Goal: Check status: Check status

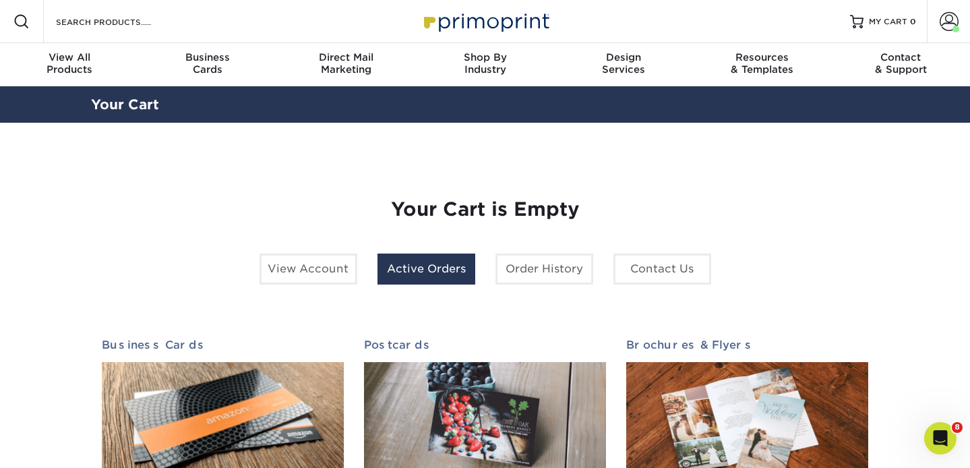
click at [422, 275] on link "Active Orders" at bounding box center [426, 268] width 98 height 31
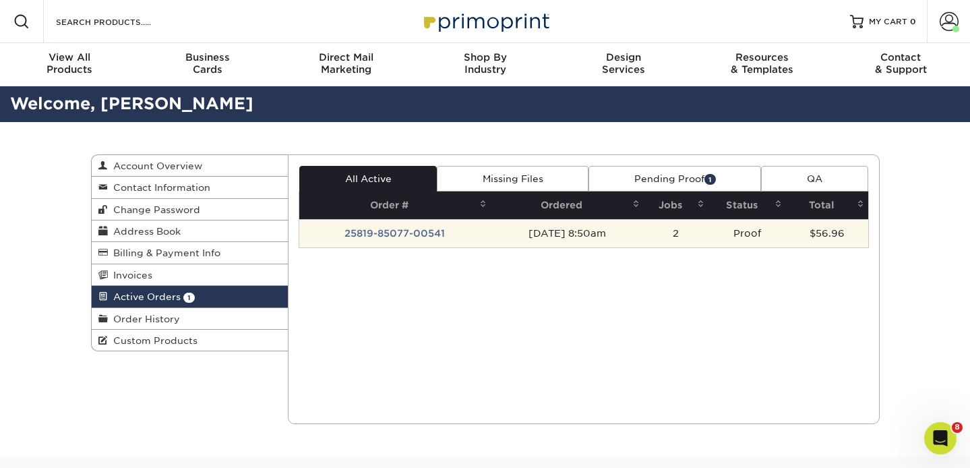
click at [371, 236] on td "25819-85077-00541" at bounding box center [394, 233] width 191 height 28
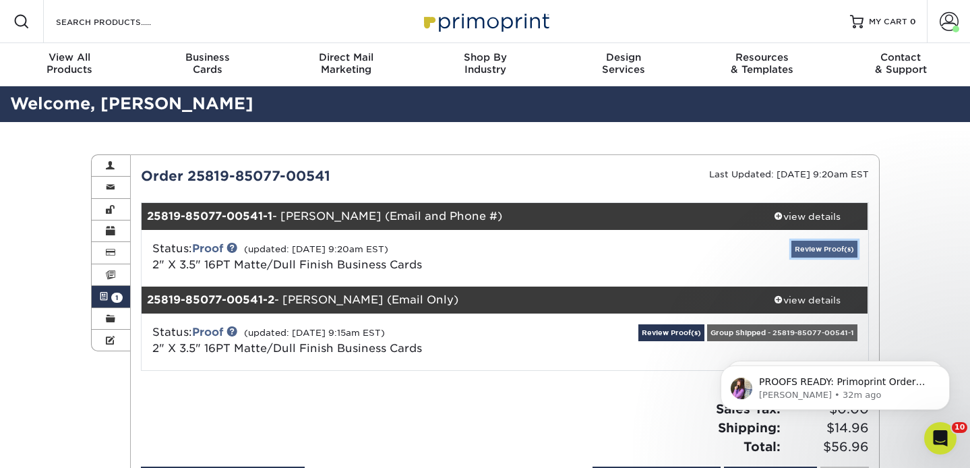
click at [819, 249] on link "Review Proof(s)" at bounding box center [824, 249] width 66 height 17
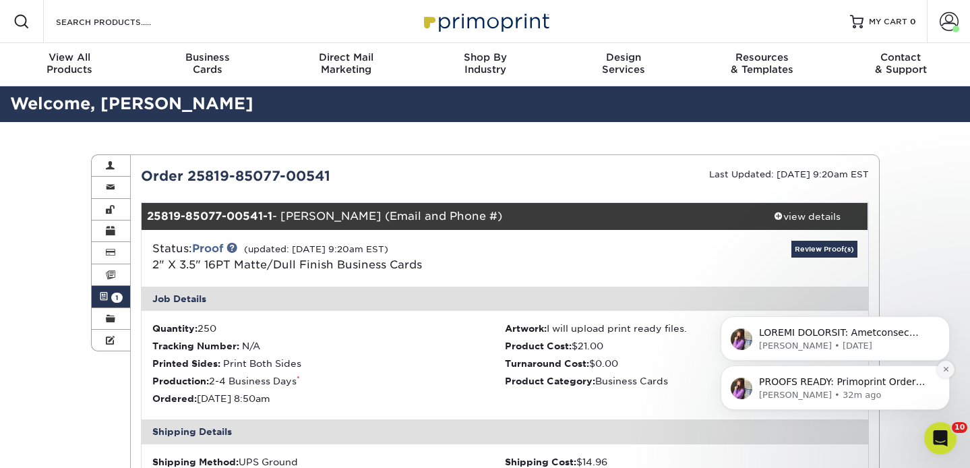
click at [947, 365] on icon "Dismiss notification" at bounding box center [945, 368] width 7 height 7
click at [947, 367] on icon "Dismiss notification" at bounding box center [946, 370] width 6 height 6
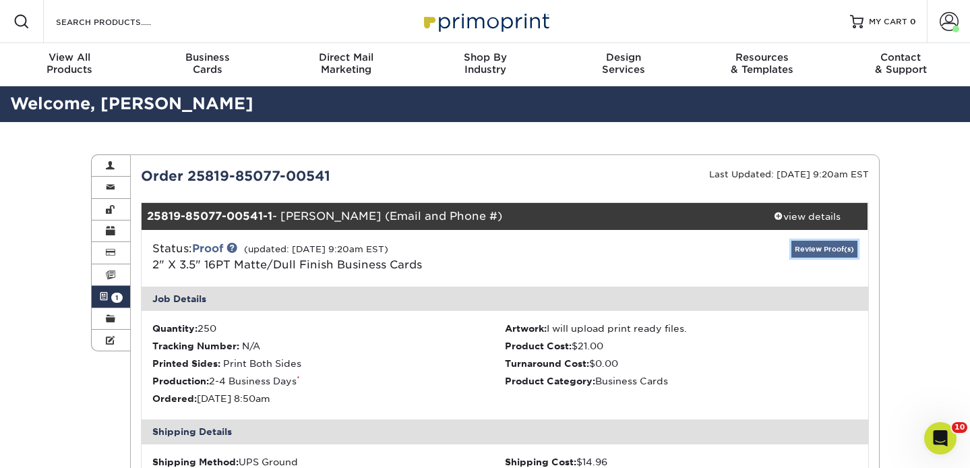
click at [833, 249] on link "Review Proof(s)" at bounding box center [824, 249] width 66 height 17
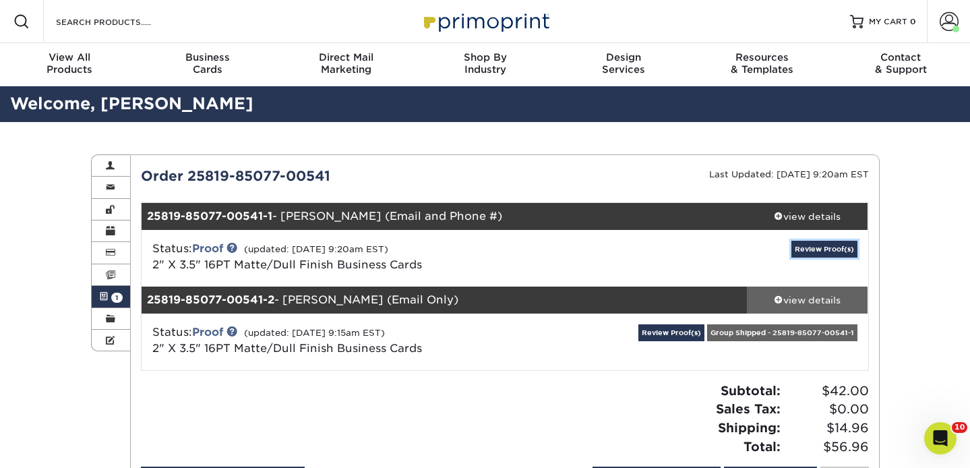
scroll to position [90, 0]
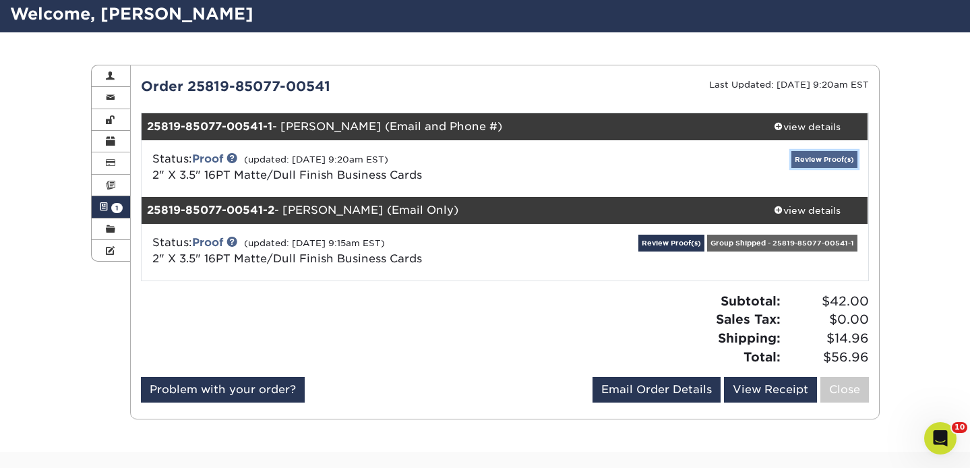
click at [813, 158] on link "Review Proof(s)" at bounding box center [824, 159] width 66 height 17
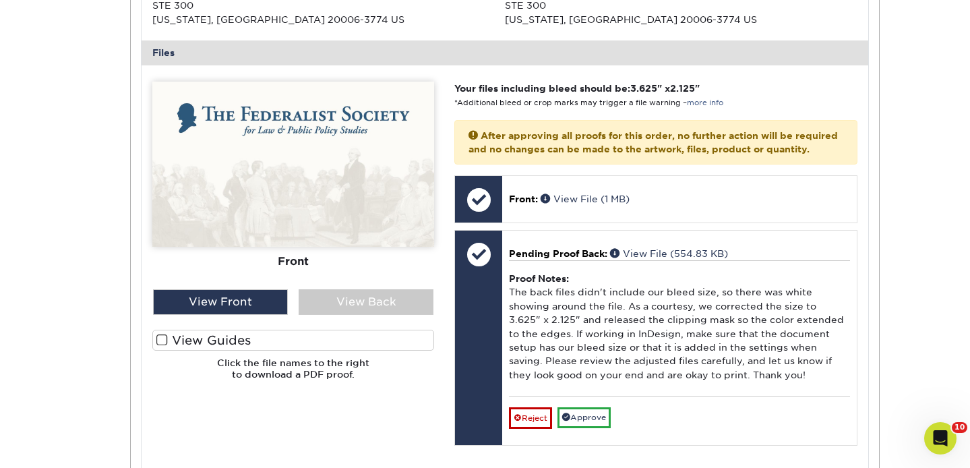
scroll to position [530, 0]
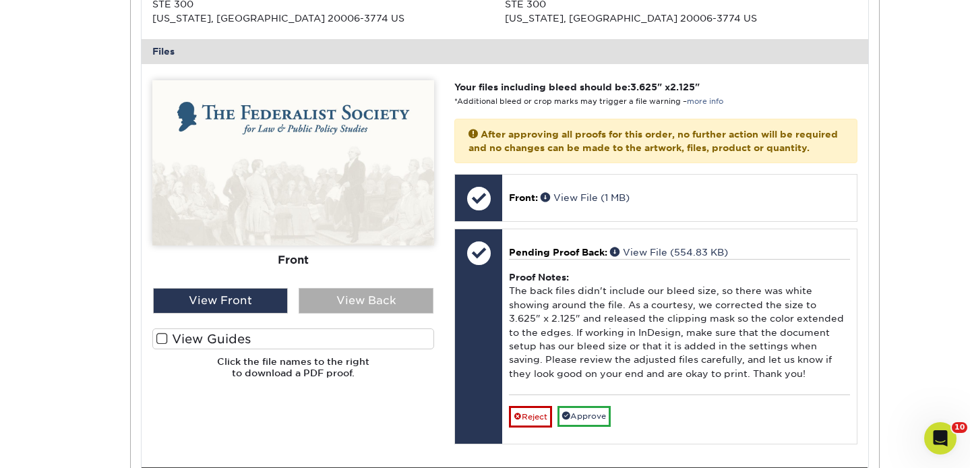
click at [387, 300] on div "View Back" at bounding box center [365, 301] width 135 height 26
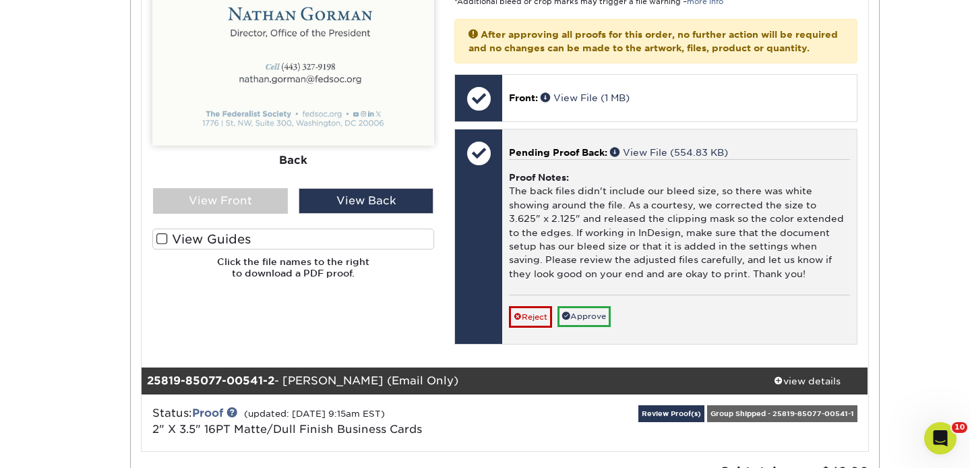
scroll to position [633, 0]
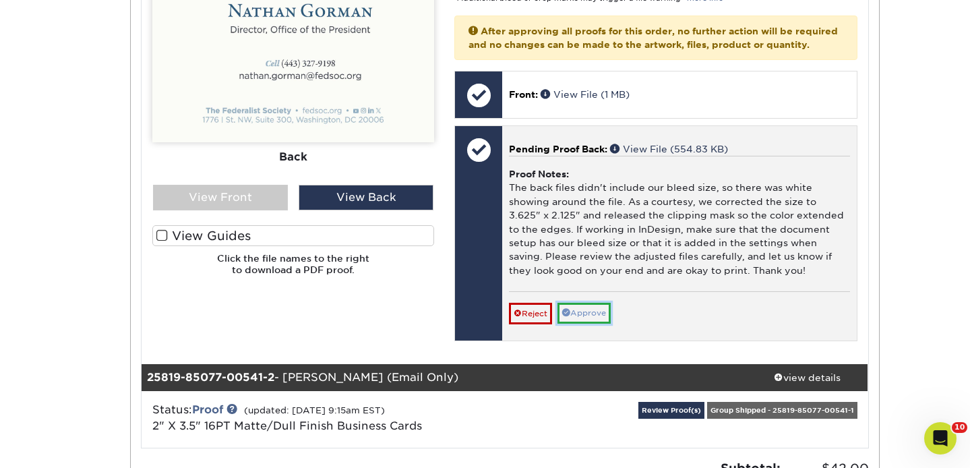
click at [594, 321] on link "Approve" at bounding box center [583, 313] width 53 height 21
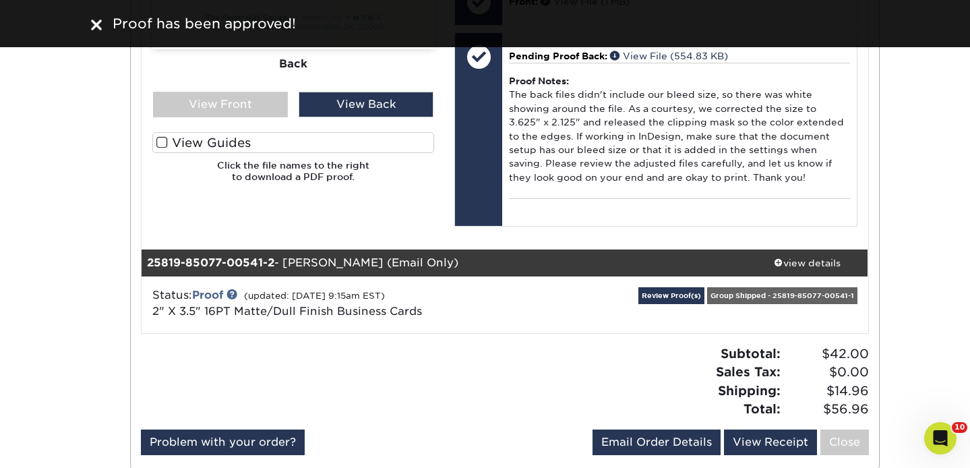
scroll to position [726, 0]
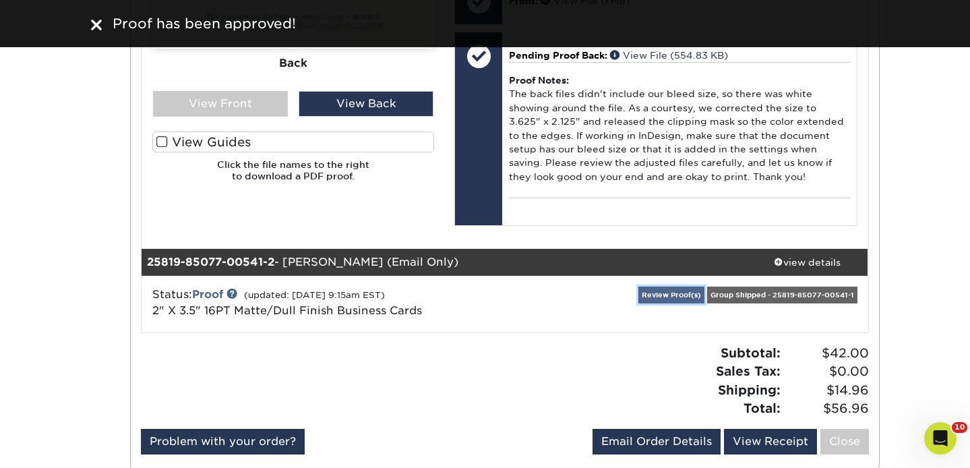
click at [653, 303] on link "Review Proof(s)" at bounding box center [671, 294] width 66 height 17
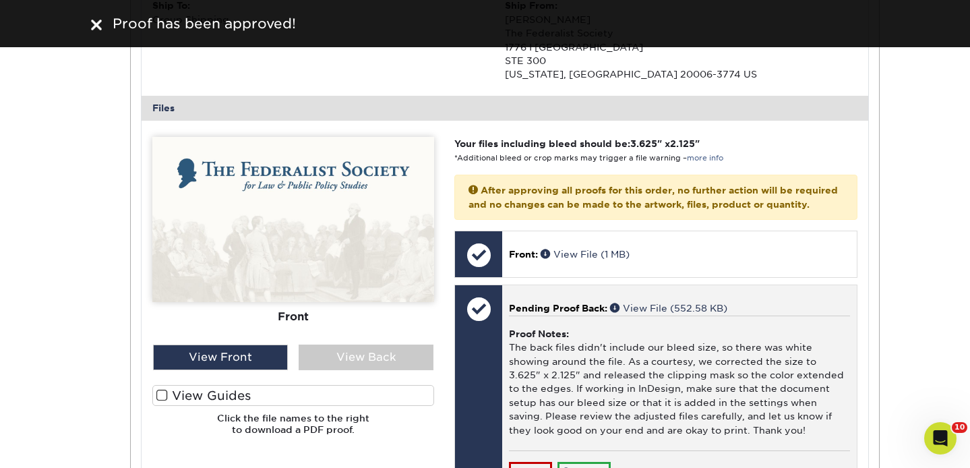
scroll to position [1252, 0]
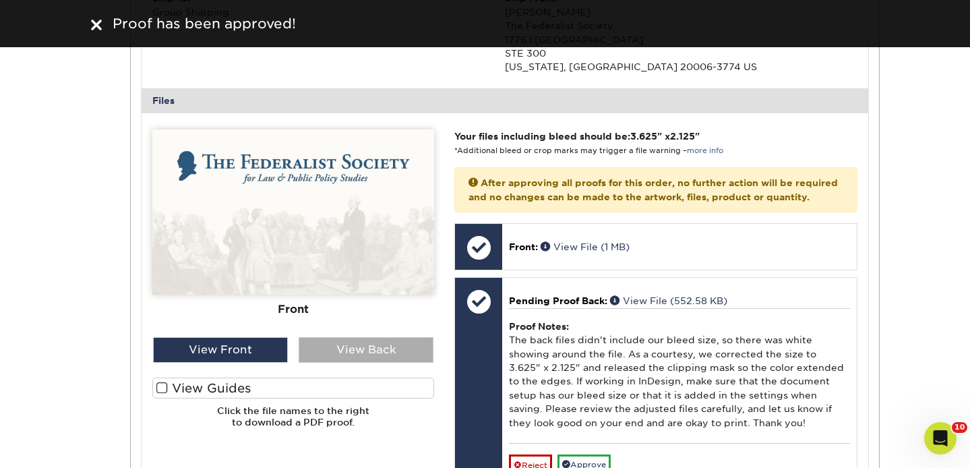
click at [406, 362] on div "View Back" at bounding box center [365, 350] width 135 height 26
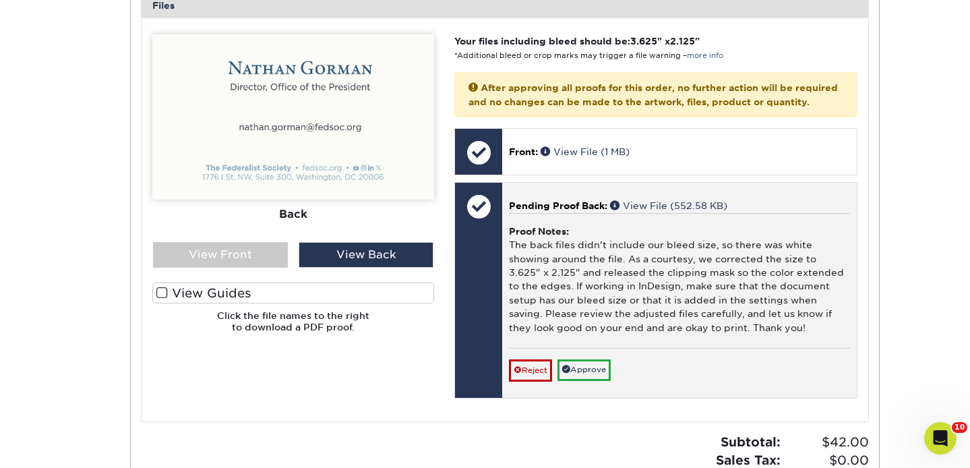
scroll to position [1351, 0]
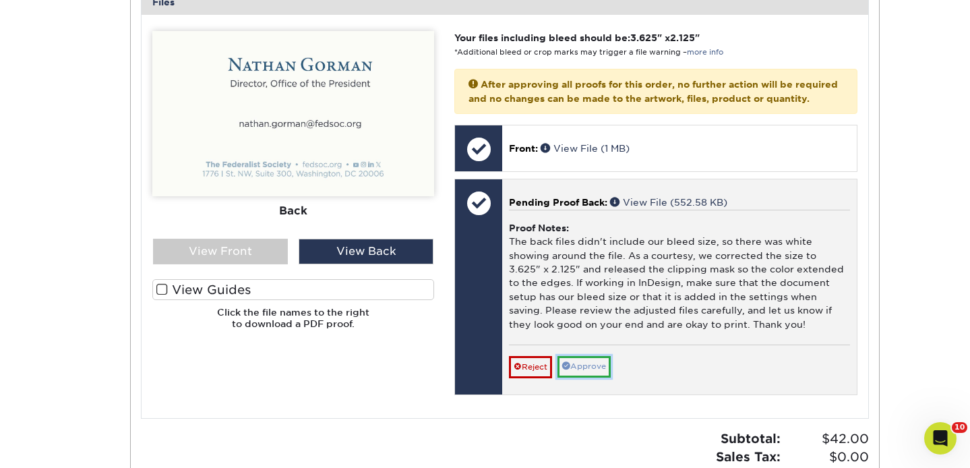
click at [577, 377] on link "Approve" at bounding box center [583, 366] width 53 height 21
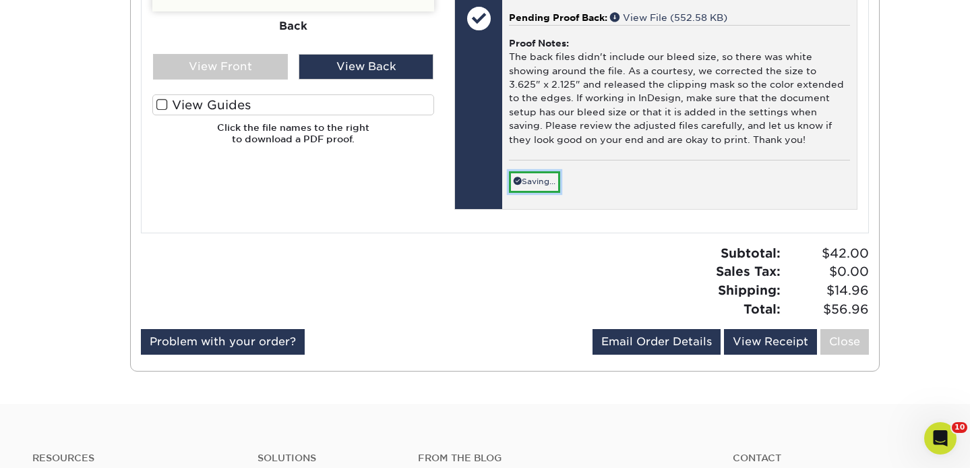
scroll to position [1558, 0]
